Goal: Communication & Community: Answer question/provide support

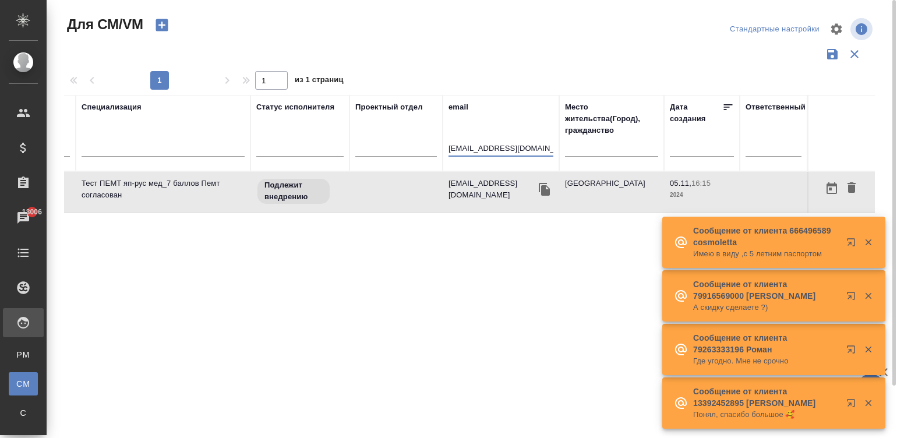
drag, startPoint x: 0, startPoint y: 0, endPoint x: 521, endPoint y: 146, distance: 540.8
click at [521, 146] on input "olegstar2020@mail.ru" at bounding box center [501, 149] width 105 height 15
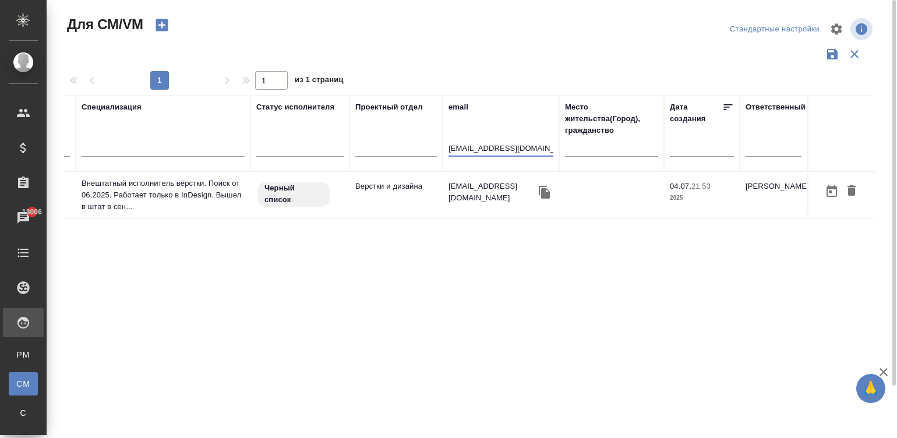
click at [436, 188] on td "Верстки и дизайна" at bounding box center [396, 195] width 93 height 41
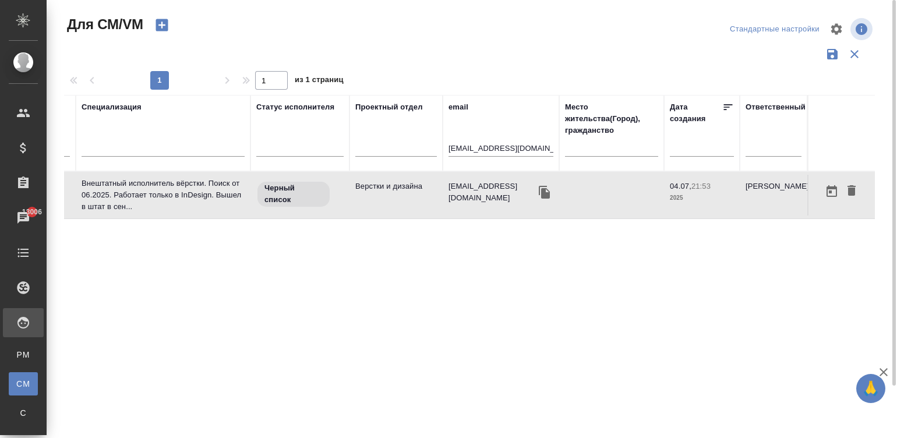
click at [436, 188] on td "Верстки и дизайна" at bounding box center [396, 195] width 93 height 41
click at [506, 146] on input "kopyto_rek@mail.ru" at bounding box center [501, 149] width 105 height 15
paste input "pr@hair.s"
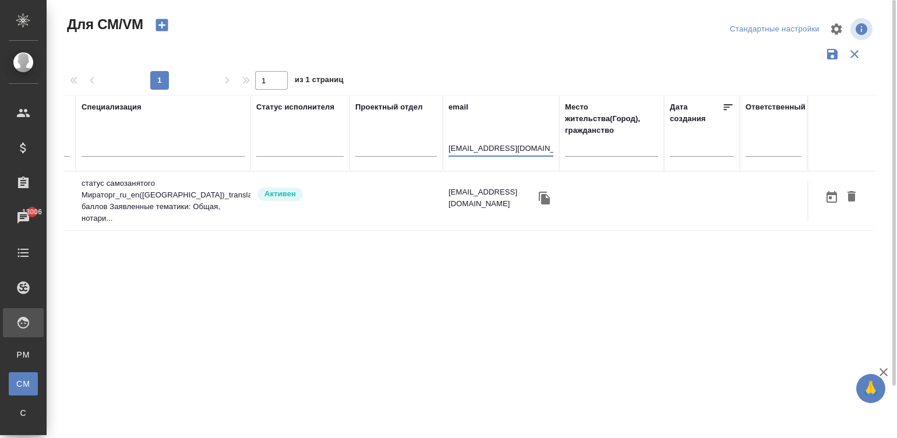
type input "[EMAIL_ADDRESS][DOMAIN_NAME]"
click at [379, 184] on td at bounding box center [396, 201] width 93 height 41
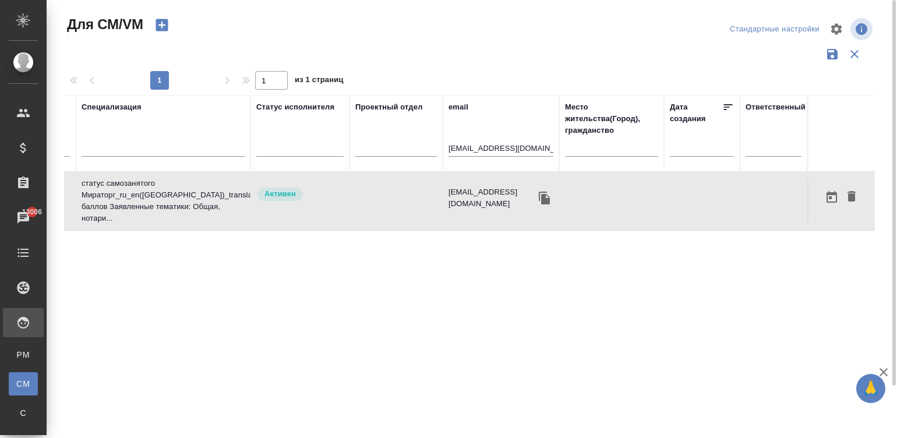
click at [379, 184] on td at bounding box center [396, 201] width 93 height 41
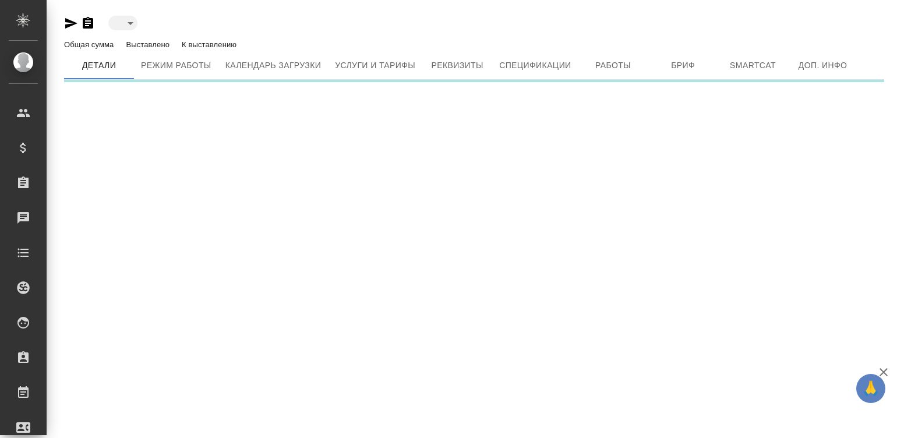
type input "blackList"
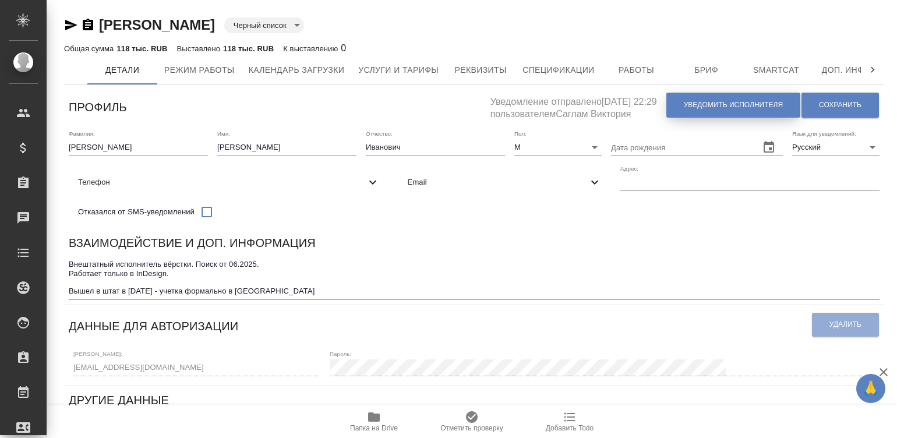
click at [722, 105] on span "Уведомить исполнителя" at bounding box center [733, 105] width 99 height 10
type textarea "Добрый день, Владимир! Ознакомиться с подробной информацией по выполненным рабо…"
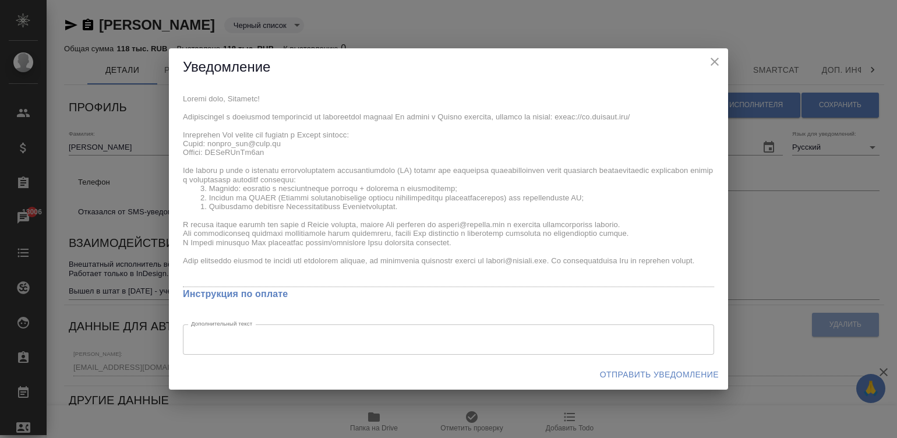
click at [179, 135] on div "x Инструкция по оплате Дополнительный текст x Дополнительный текст" at bounding box center [448, 222] width 559 height 273
click at [641, 372] on span "Отправить уведомление" at bounding box center [659, 375] width 119 height 15
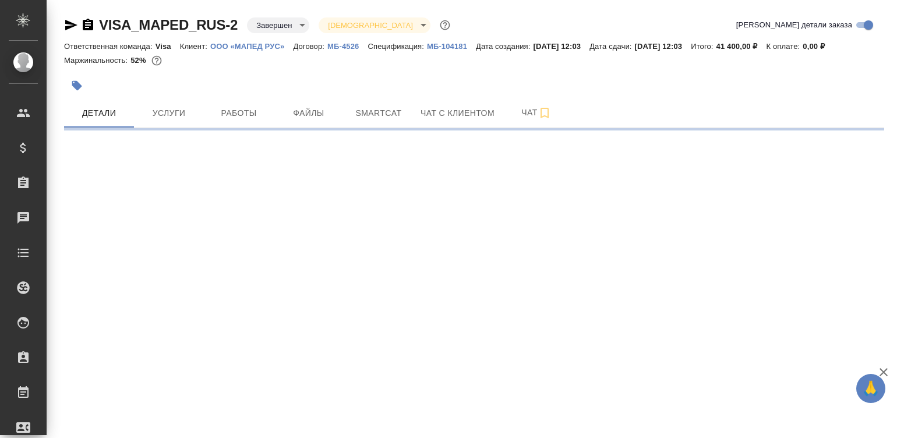
select select "RU"
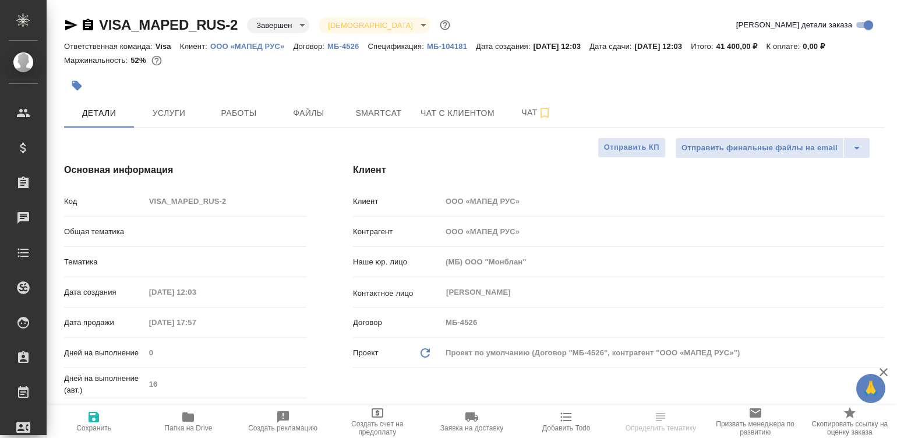
type textarea "x"
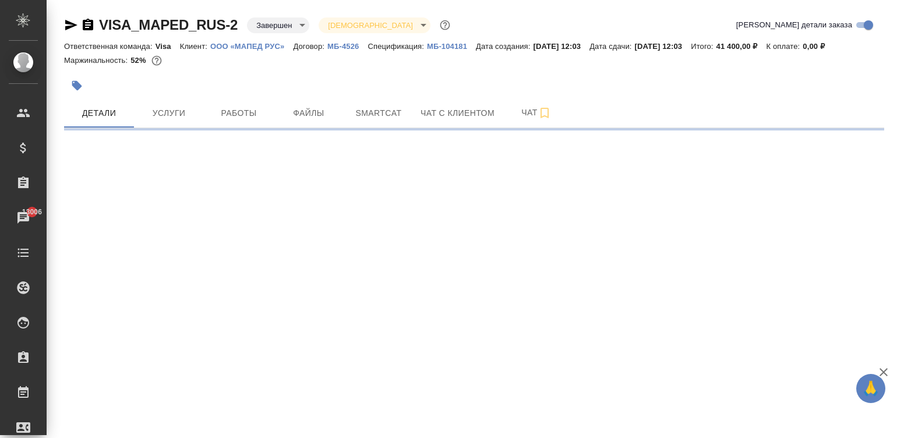
select select "RU"
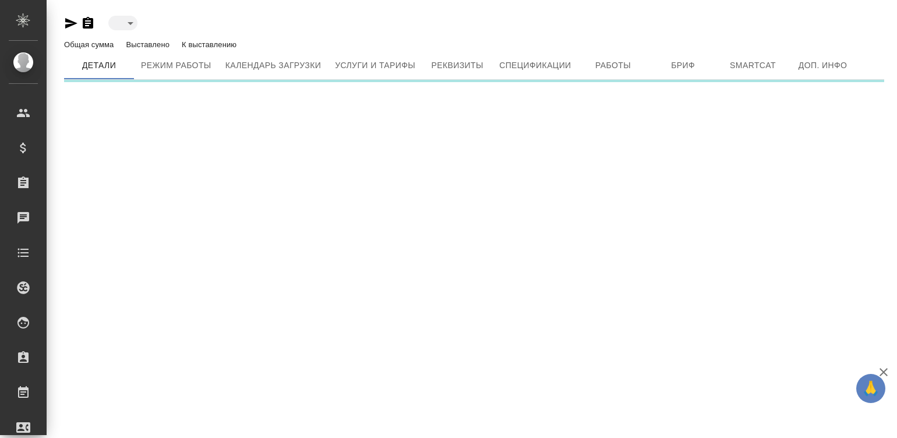
type input "active"
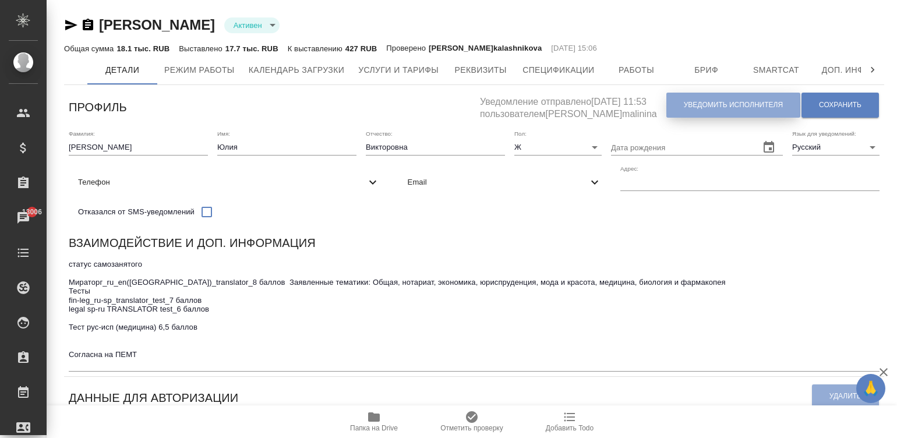
click at [726, 105] on span "Уведомить исполнителя" at bounding box center [733, 105] width 99 height 10
type textarea "Loremi dolo, Sita! Consectetura e seddoeius temporincid ut laboreetdol magnaal …"
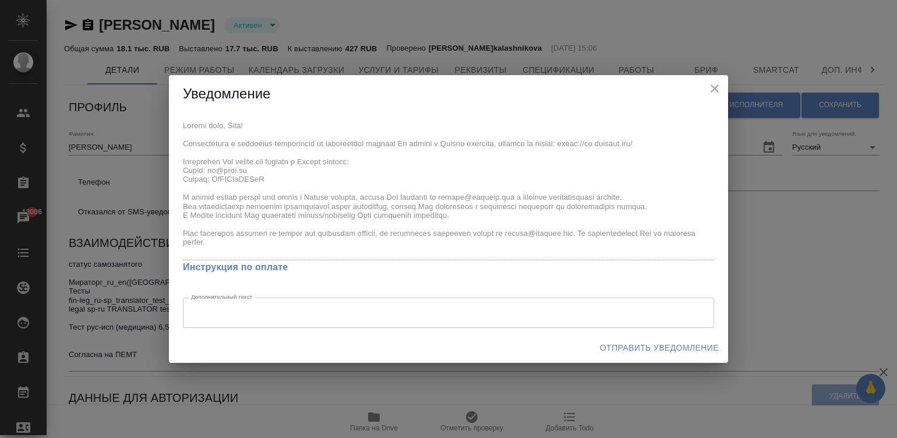
click at [177, 122] on div "x Инструкция по оплате Дополнительный текст x Дополнительный текст" at bounding box center [448, 223] width 559 height 220
click at [632, 350] on span "Отправить уведомление" at bounding box center [659, 348] width 119 height 15
